Goal: Task Accomplishment & Management: Use online tool/utility

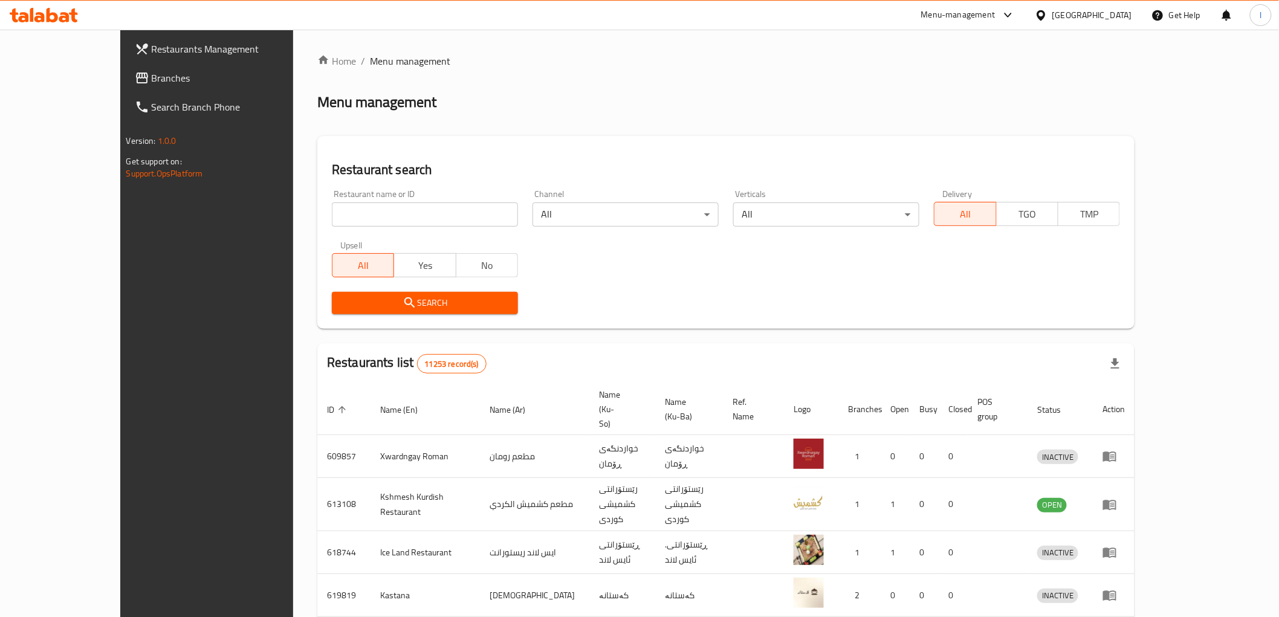
click at [152, 85] on span "Branches" at bounding box center [238, 78] width 172 height 15
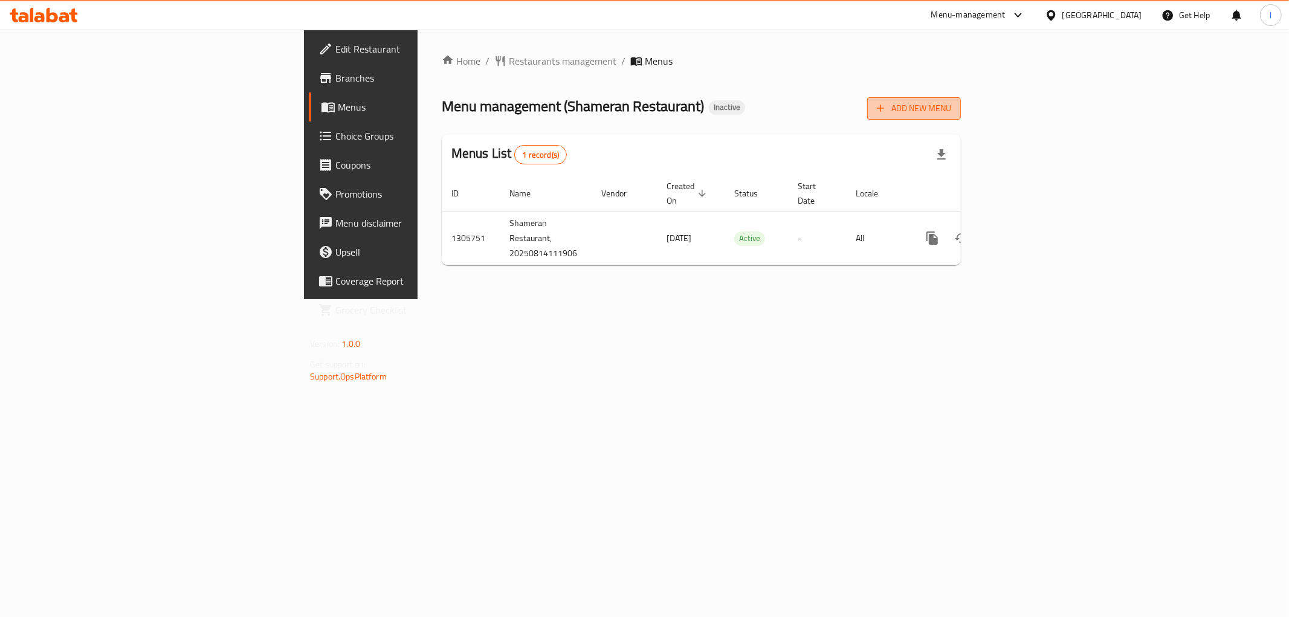
click at [951, 115] on span "Add New Menu" at bounding box center [914, 108] width 74 height 15
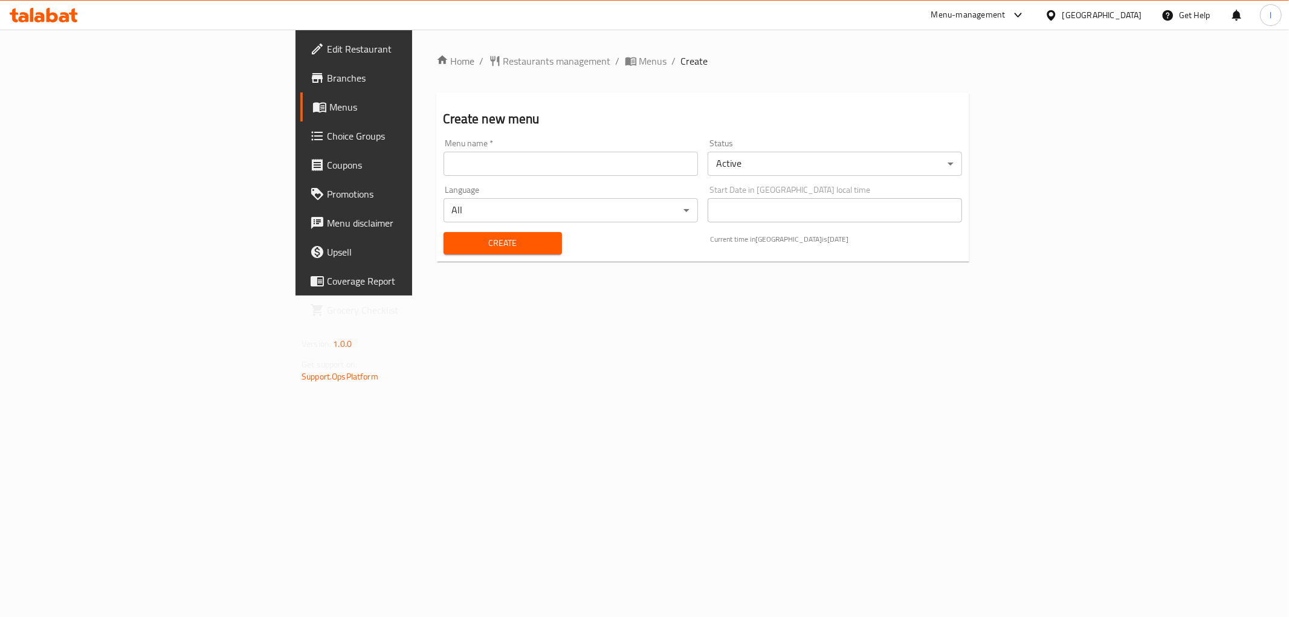
click at [521, 169] on input "text" at bounding box center [571, 164] width 254 height 24
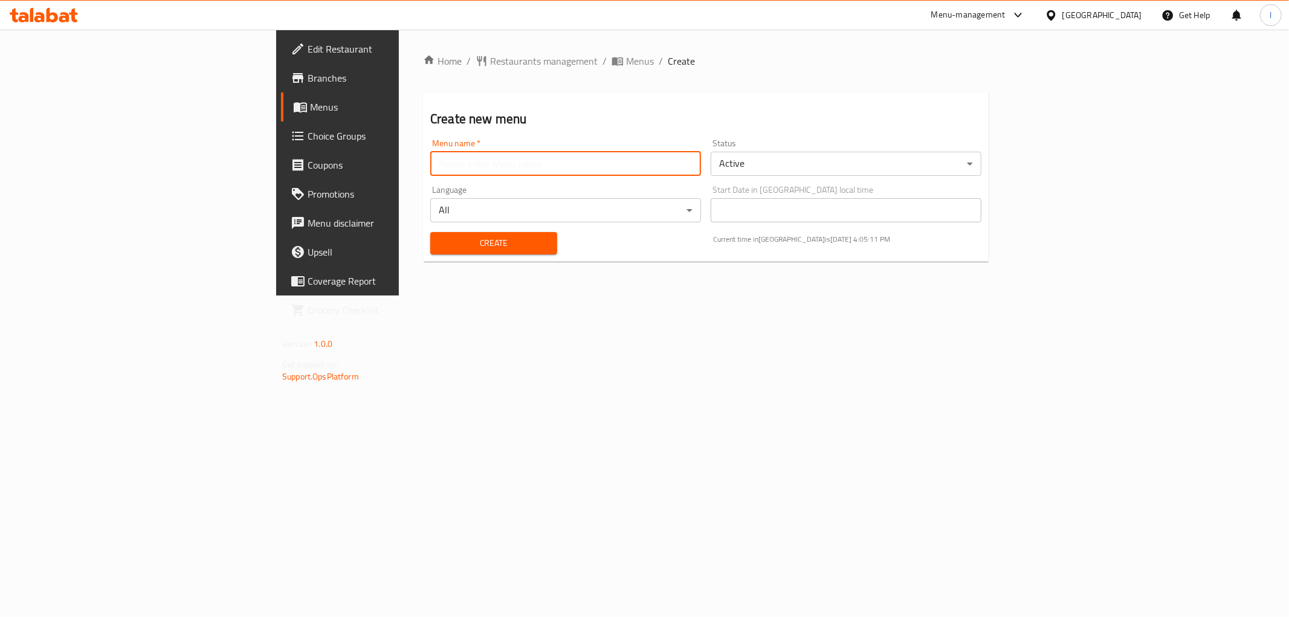
type input "team"
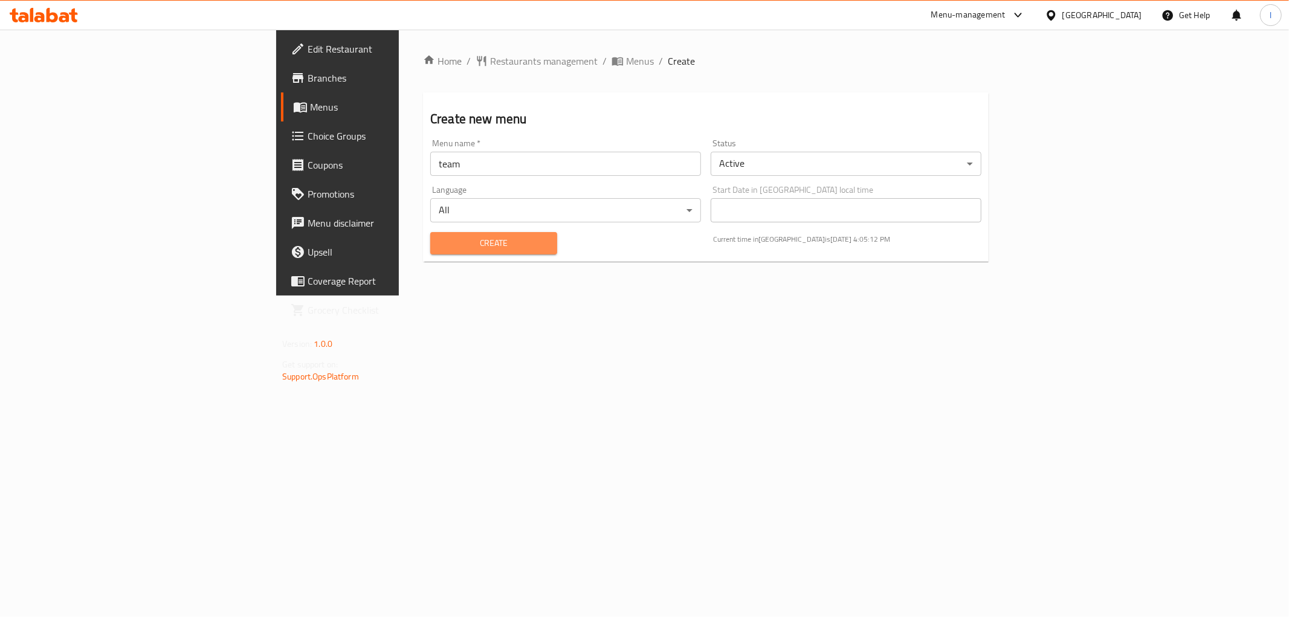
click at [440, 240] on span "Create" at bounding box center [494, 243] width 108 height 15
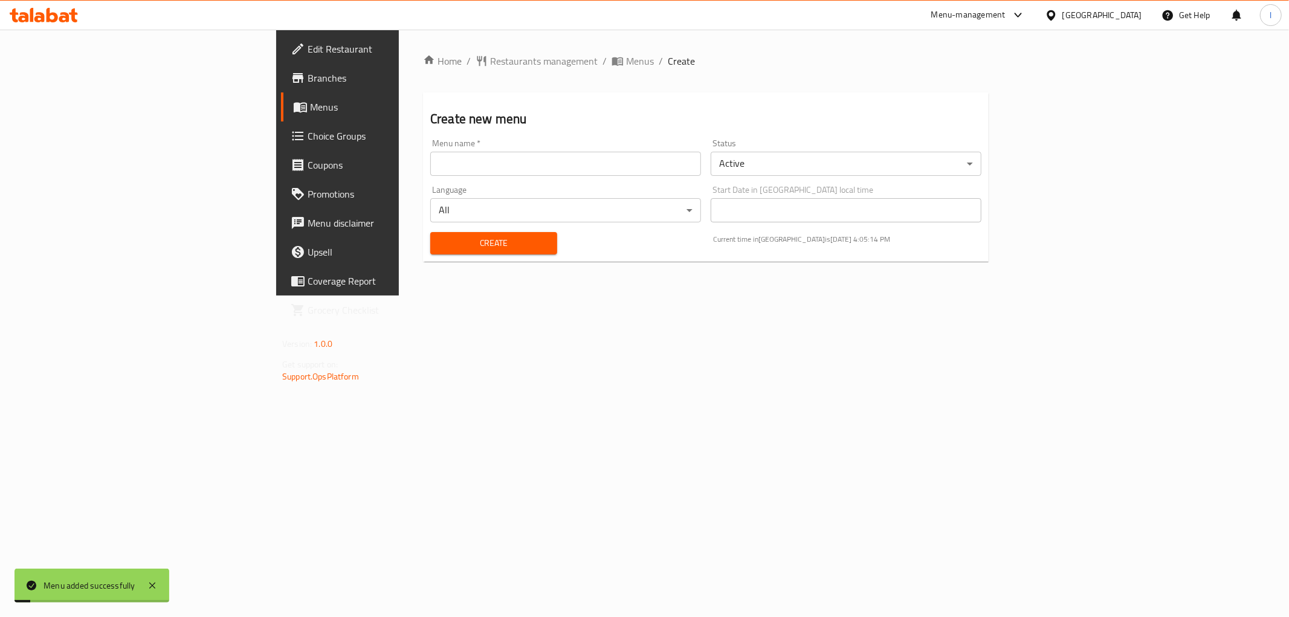
click at [310, 104] on span "Menus" at bounding box center [396, 107] width 172 height 15
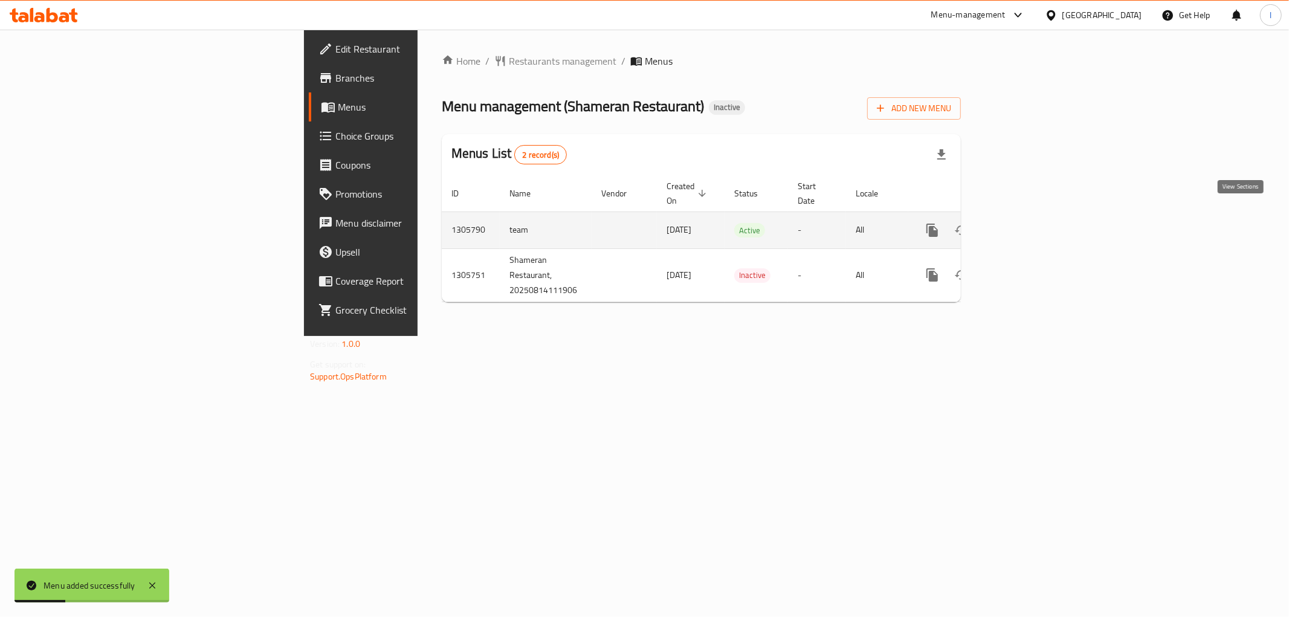
click at [1027, 223] on icon "enhanced table" at bounding box center [1019, 230] width 15 height 15
